Goal: Answer question/provide support: Share knowledge or assist other users

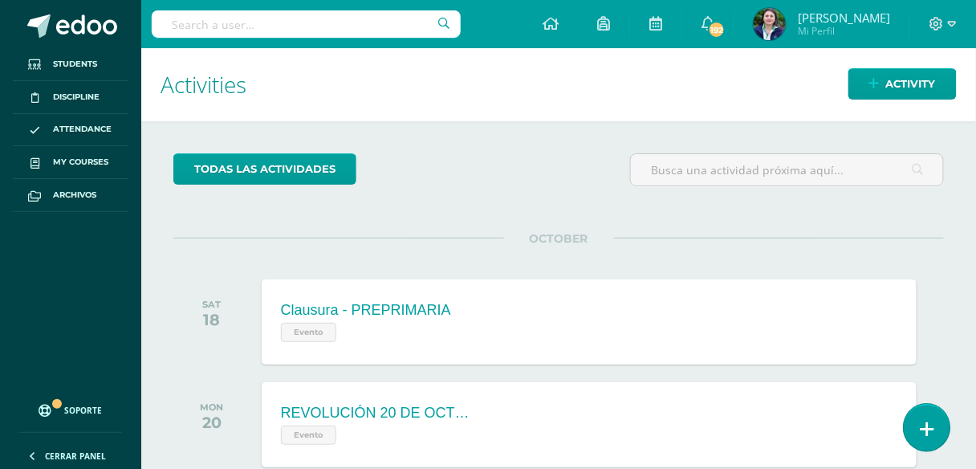
click at [928, 429] on icon at bounding box center [927, 429] width 14 height 18
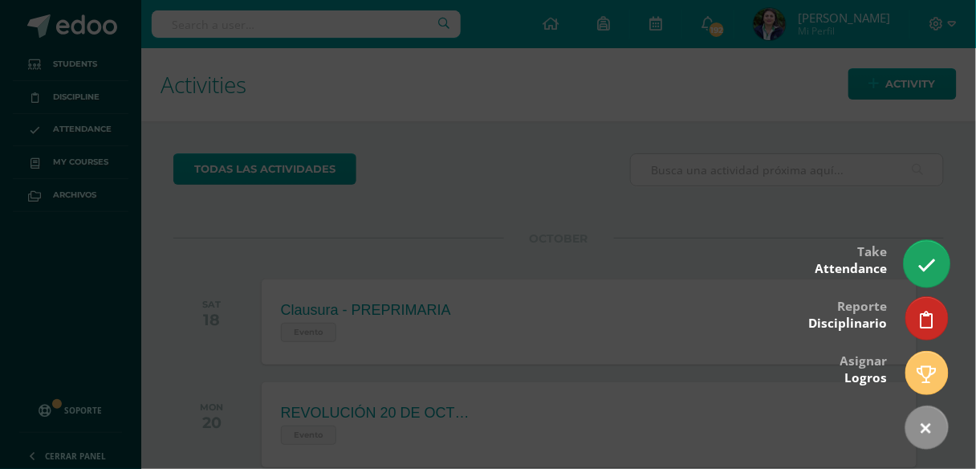
click at [925, 258] on icon at bounding box center [926, 265] width 18 height 18
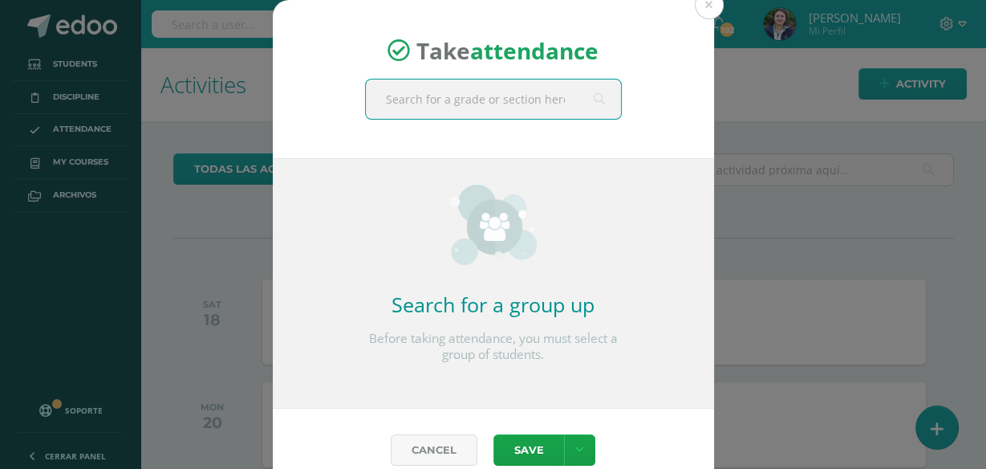
click at [496, 106] on input "text" at bounding box center [493, 98] width 255 height 39
type input "tercero a"
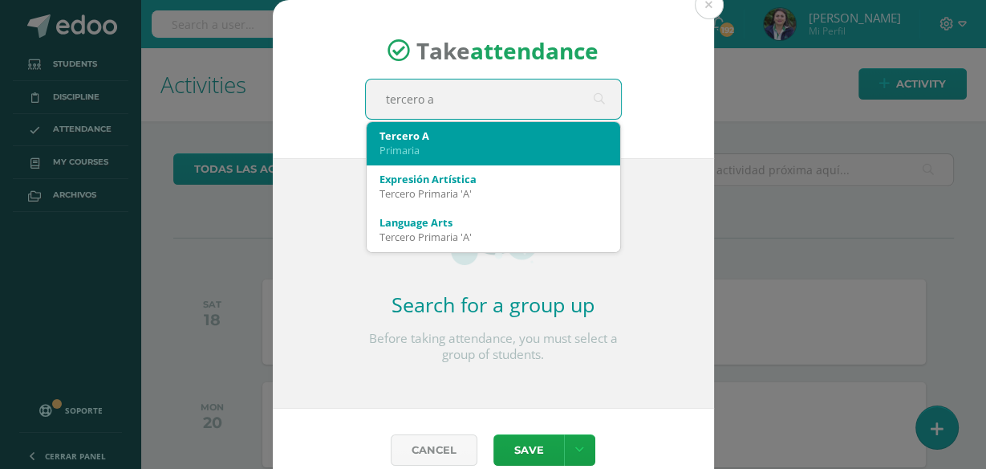
click at [416, 134] on div "Tercero A" at bounding box center [494, 135] width 228 height 14
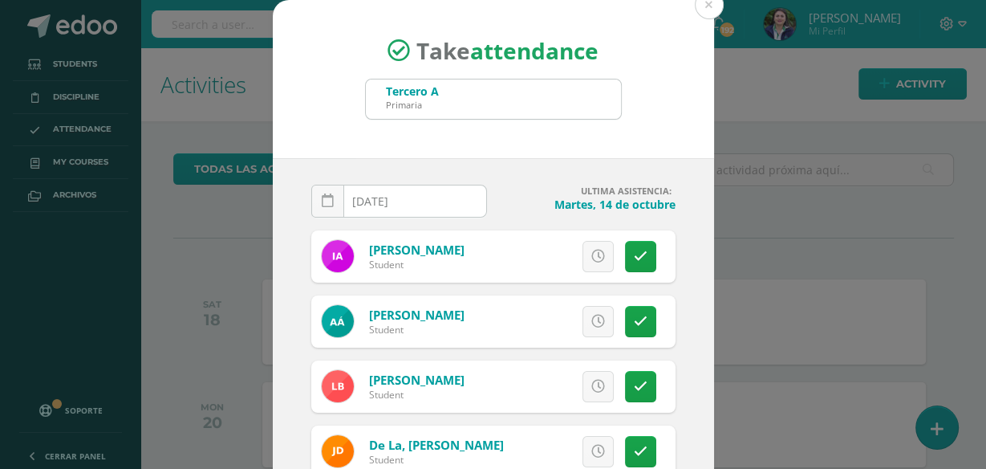
scroll to position [128, 0]
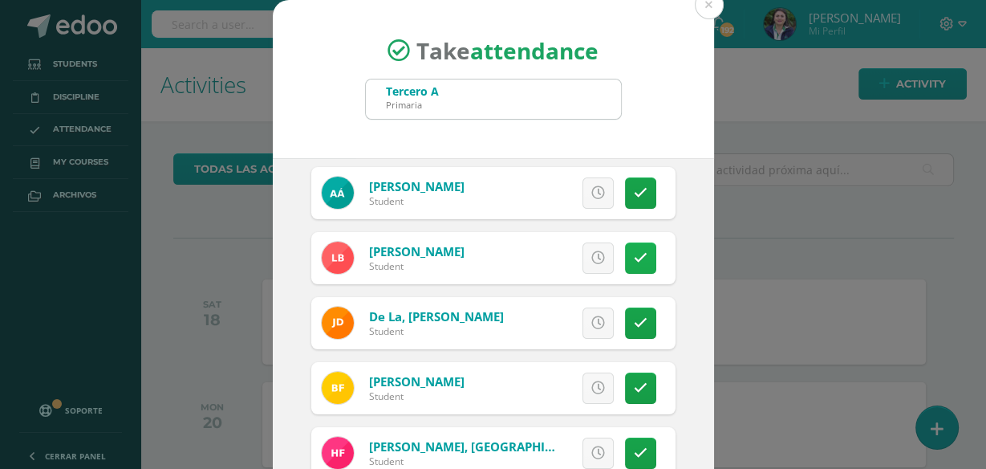
click at [634, 254] on icon at bounding box center [641, 258] width 14 height 14
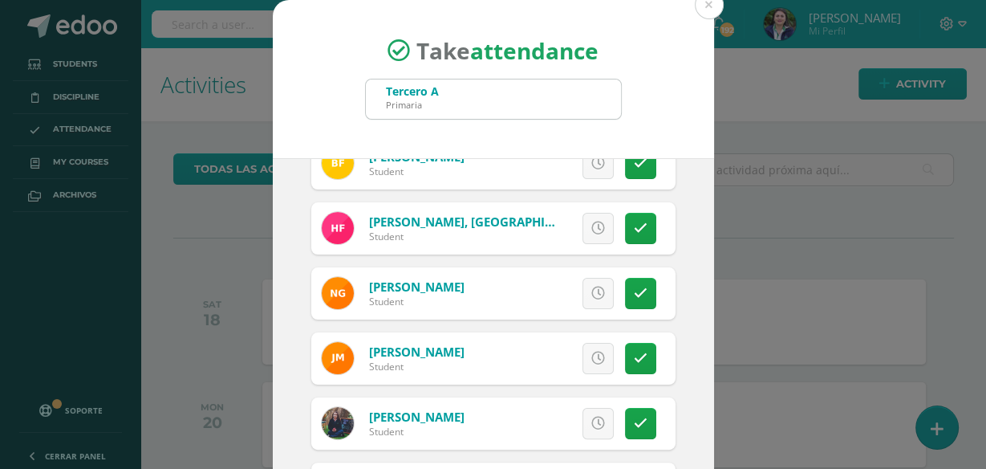
scroll to position [449, 0]
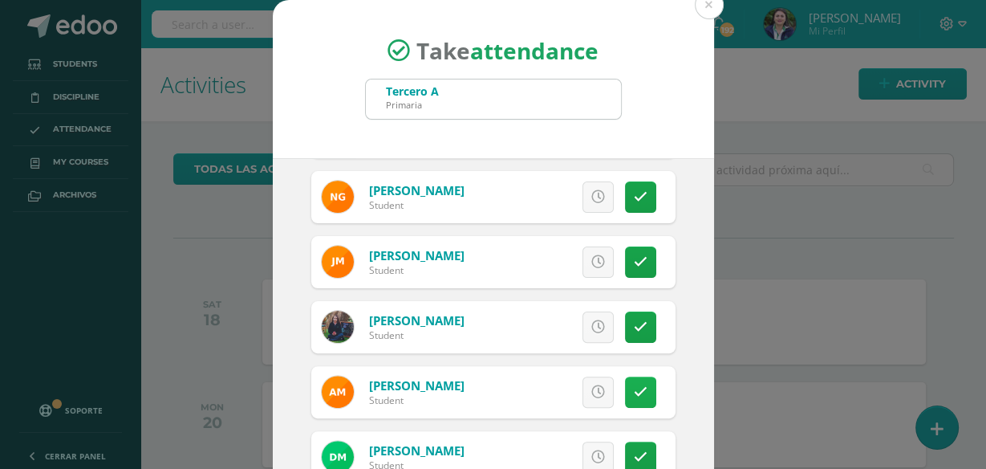
click at [634, 396] on icon at bounding box center [641, 392] width 14 height 14
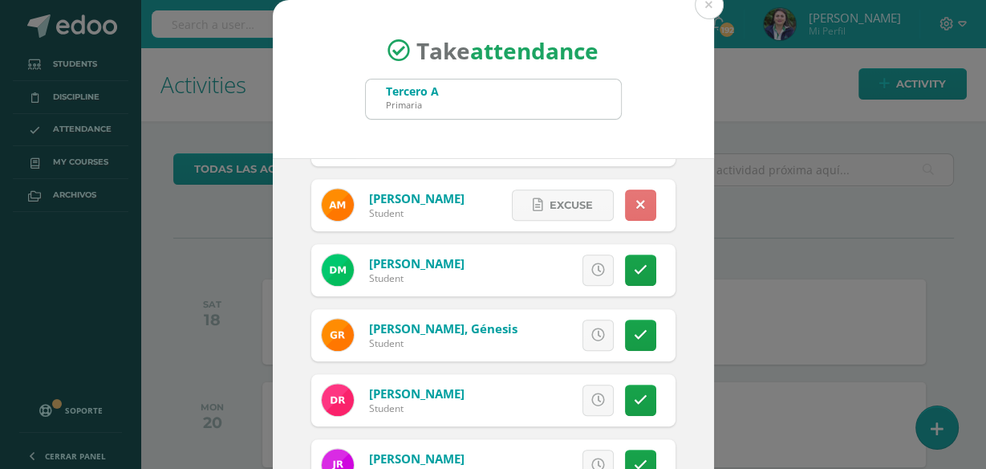
scroll to position [642, 0]
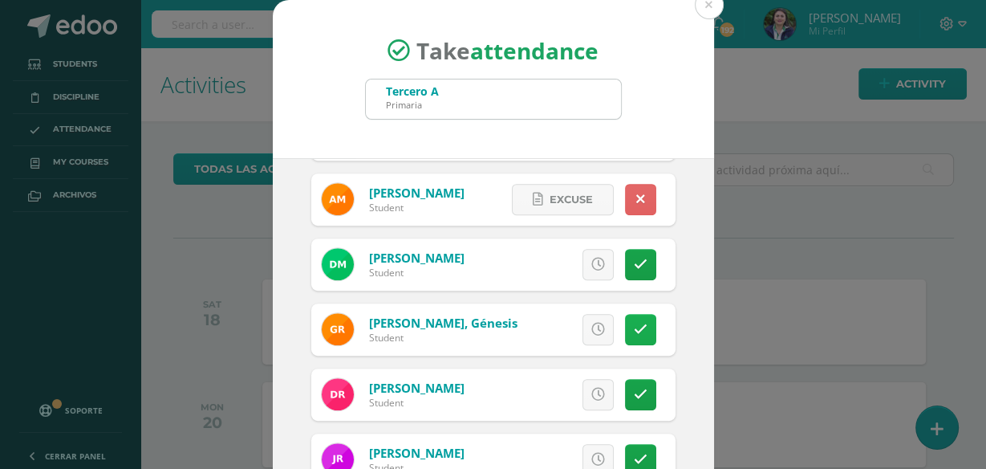
click at [634, 330] on icon at bounding box center [641, 330] width 14 height 14
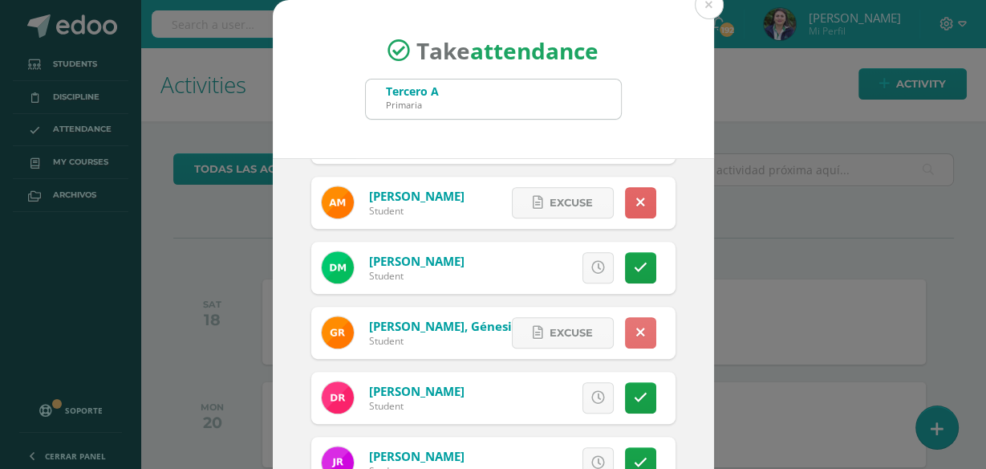
scroll to position [630, 0]
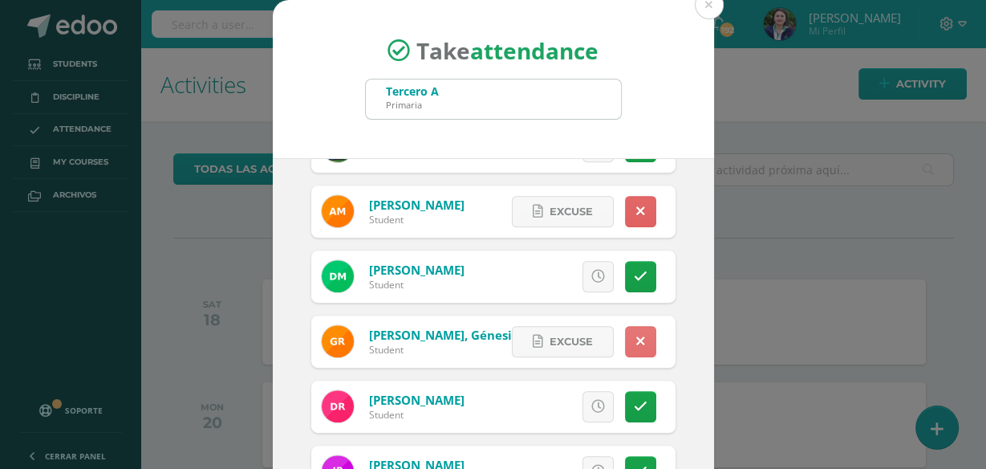
click at [636, 339] on icon at bounding box center [640, 342] width 9 height 14
click at [591, 343] on icon at bounding box center [598, 342] width 14 height 14
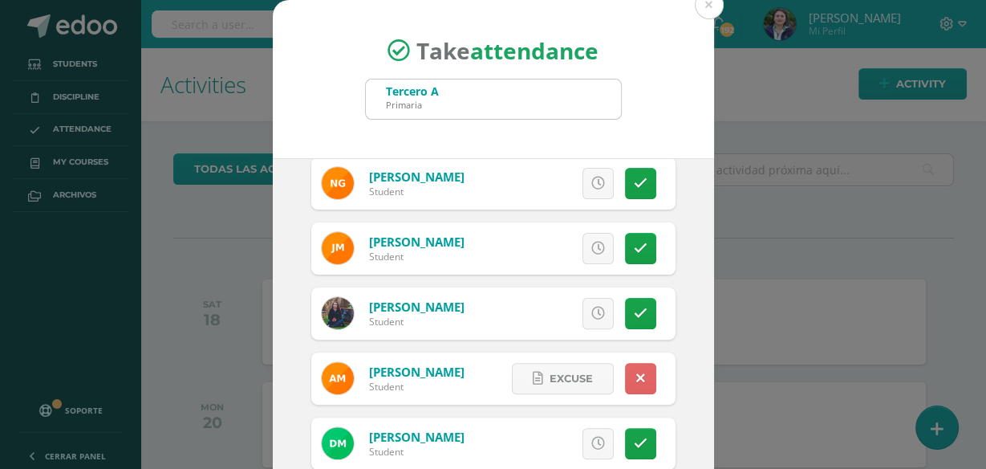
scroll to position [437, 0]
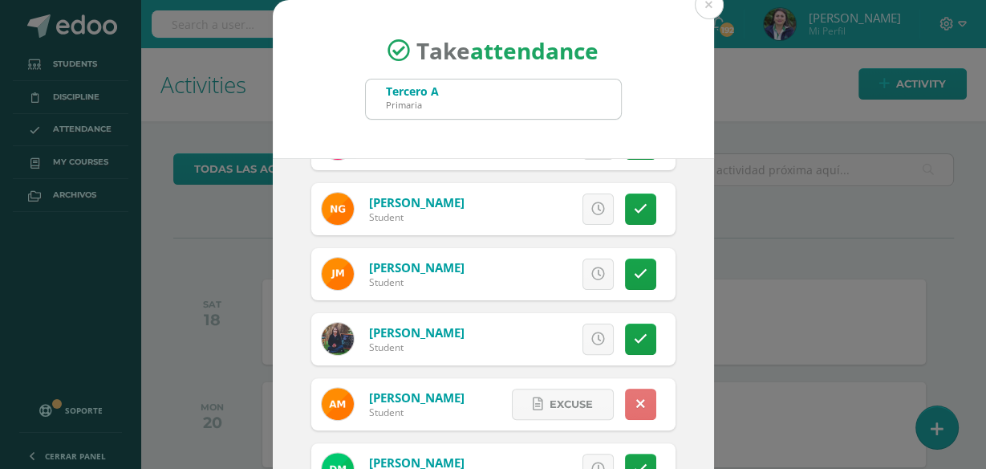
click at [625, 393] on link at bounding box center [640, 403] width 31 height 31
click at [591, 402] on icon at bounding box center [598, 404] width 14 height 14
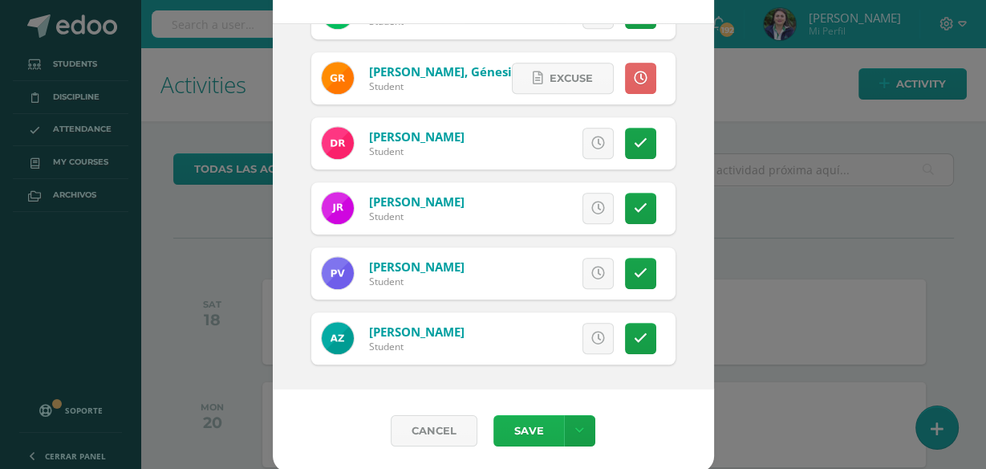
scroll to position [136, 0]
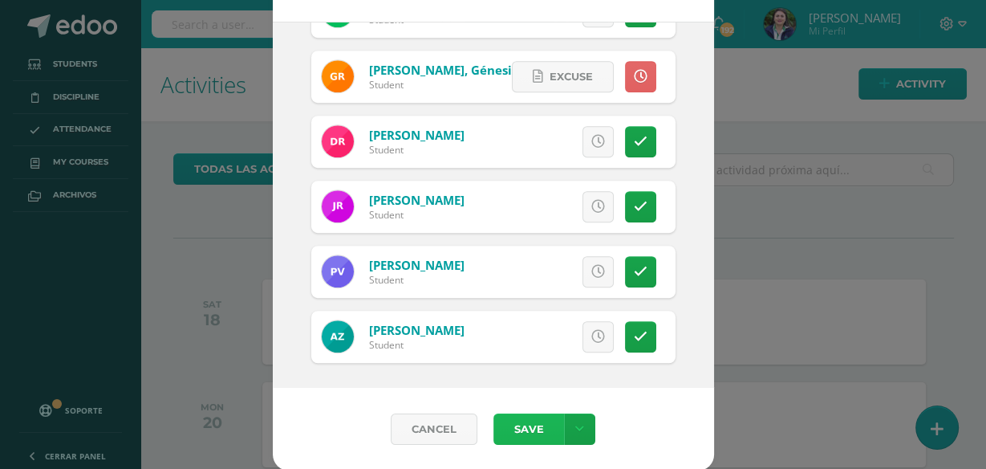
click at [534, 416] on button "Save" at bounding box center [528, 428] width 71 height 31
